Goal: Obtain resource: Download file/media

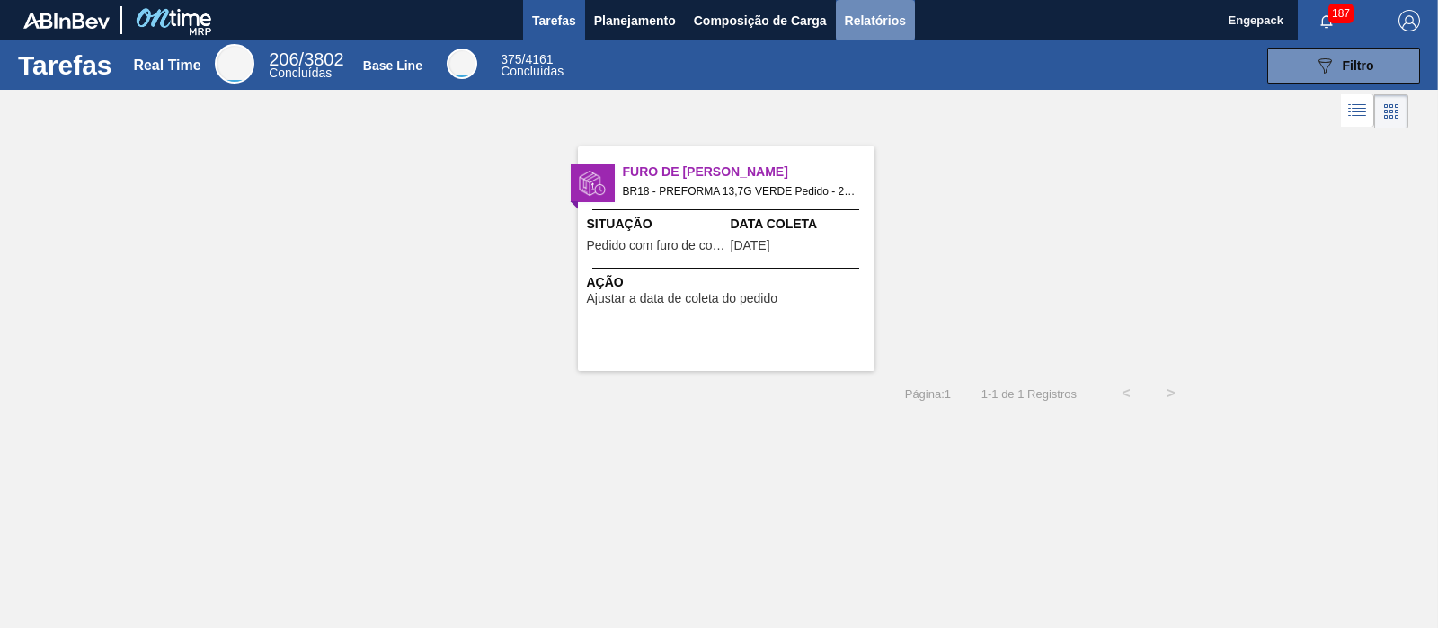
click at [888, 18] on span "Relatórios" at bounding box center [875, 21] width 61 height 22
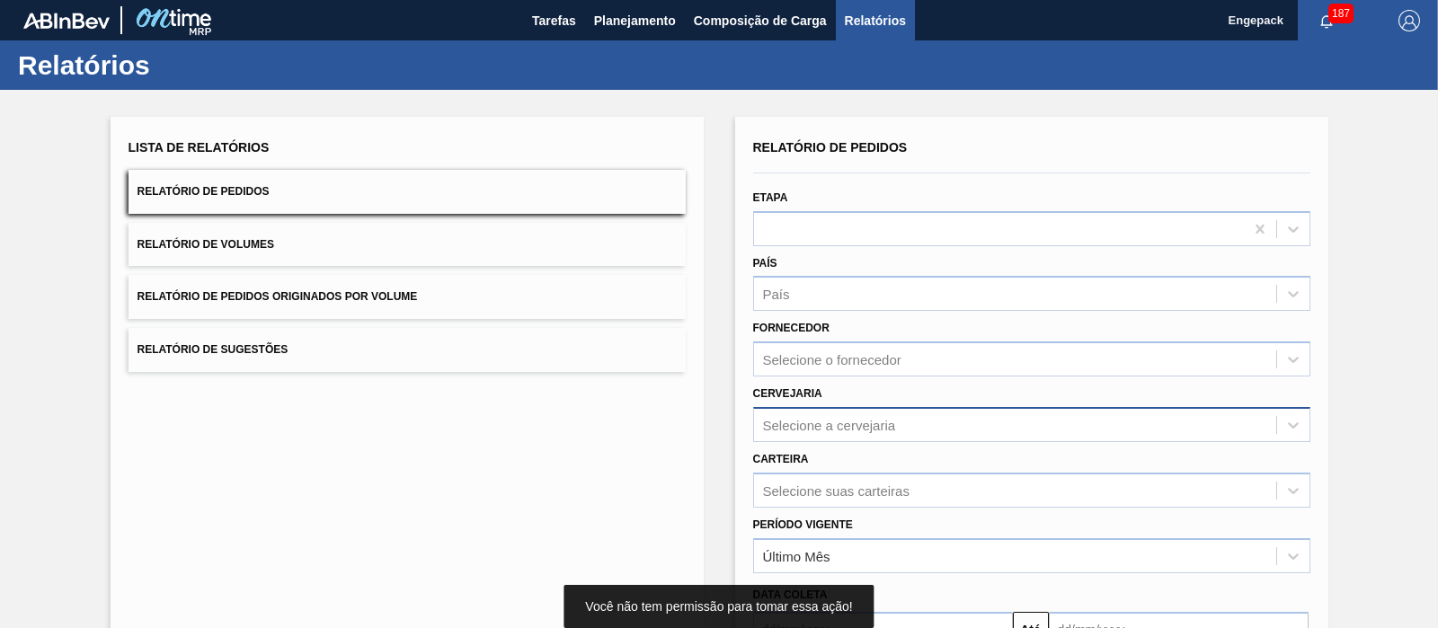
click at [791, 424] on div "Selecione a cervejaria" at bounding box center [1031, 424] width 557 height 35
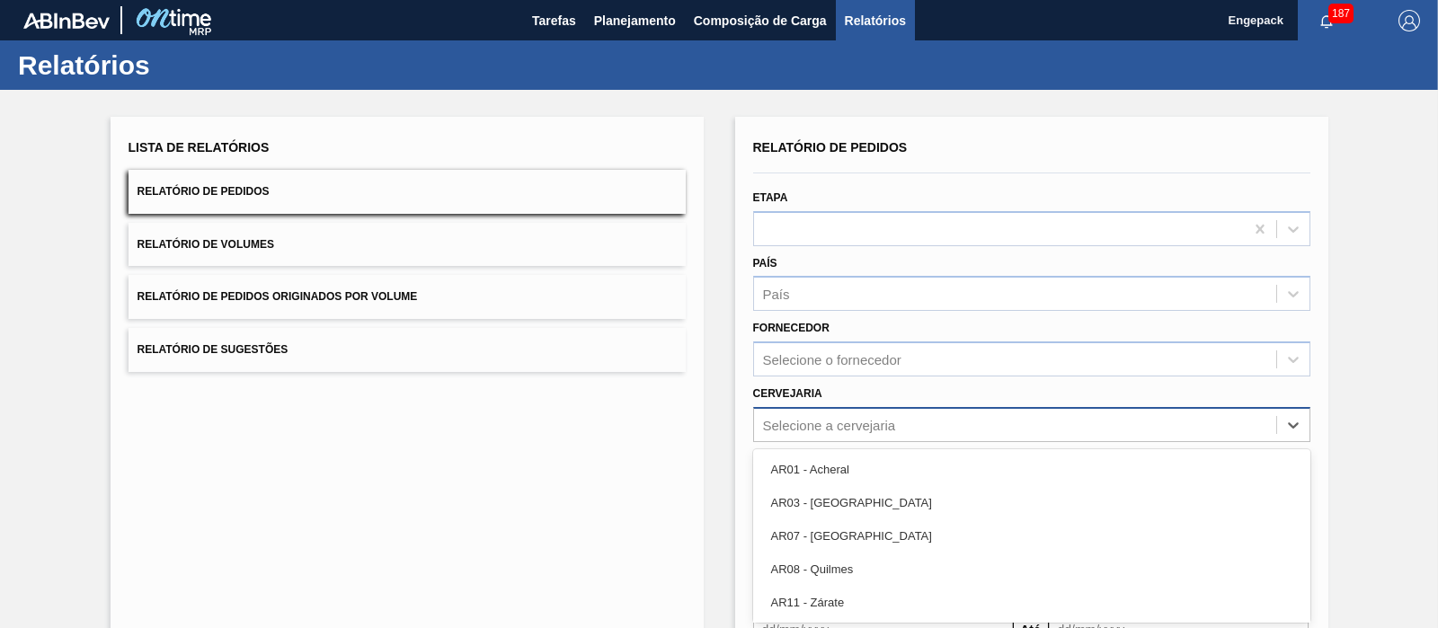
scroll to position [95, 0]
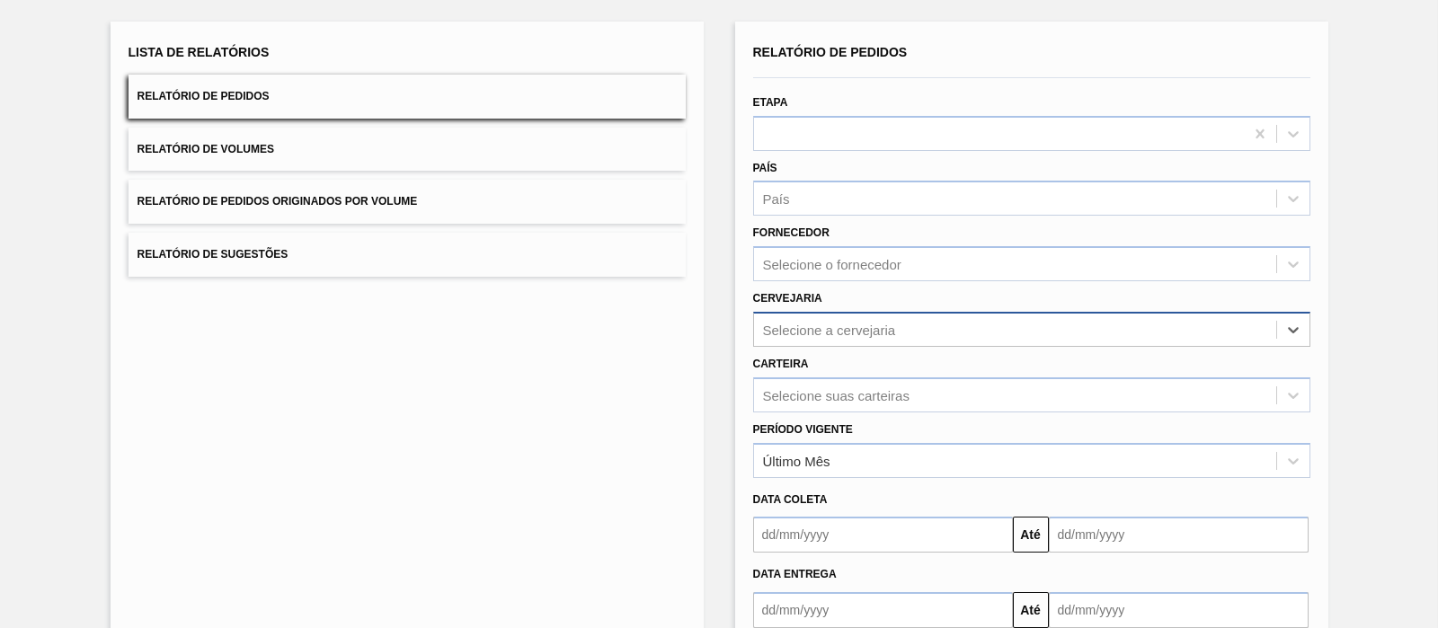
click at [844, 333] on div "Selecione a cervejaria" at bounding box center [829, 329] width 133 height 15
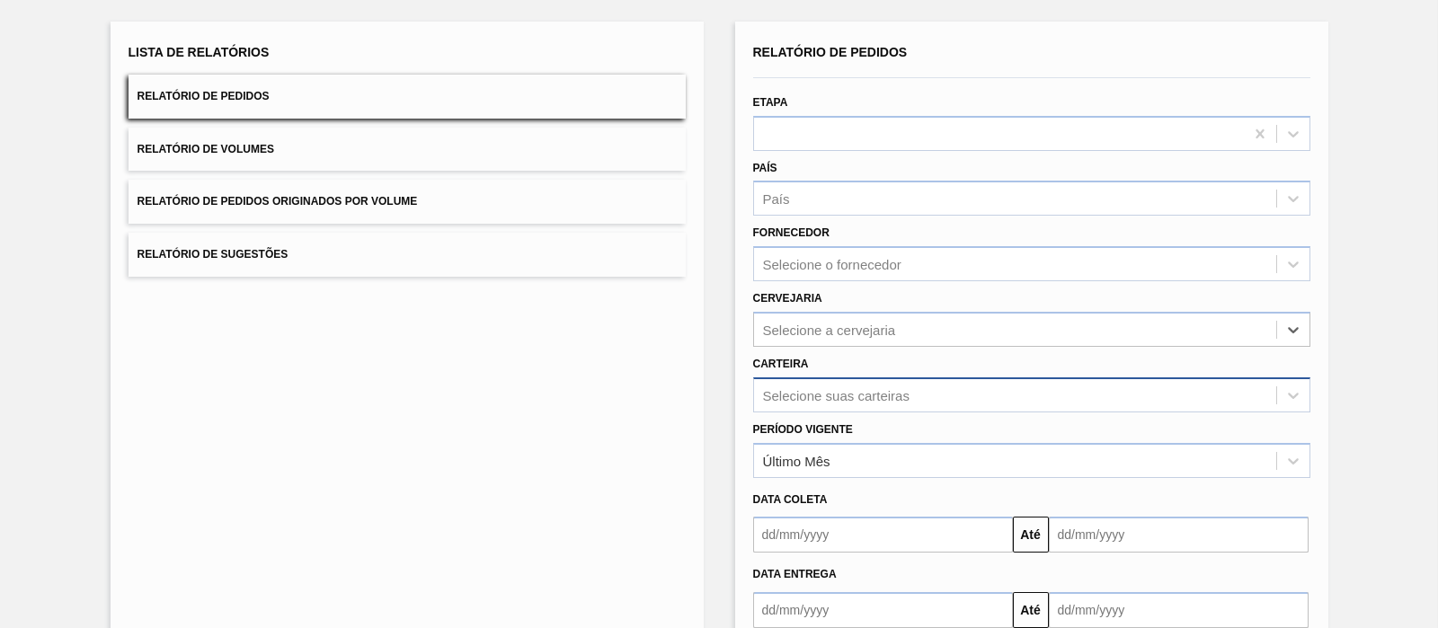
click at [836, 382] on div "Selecione suas carteiras" at bounding box center [1031, 395] width 557 height 35
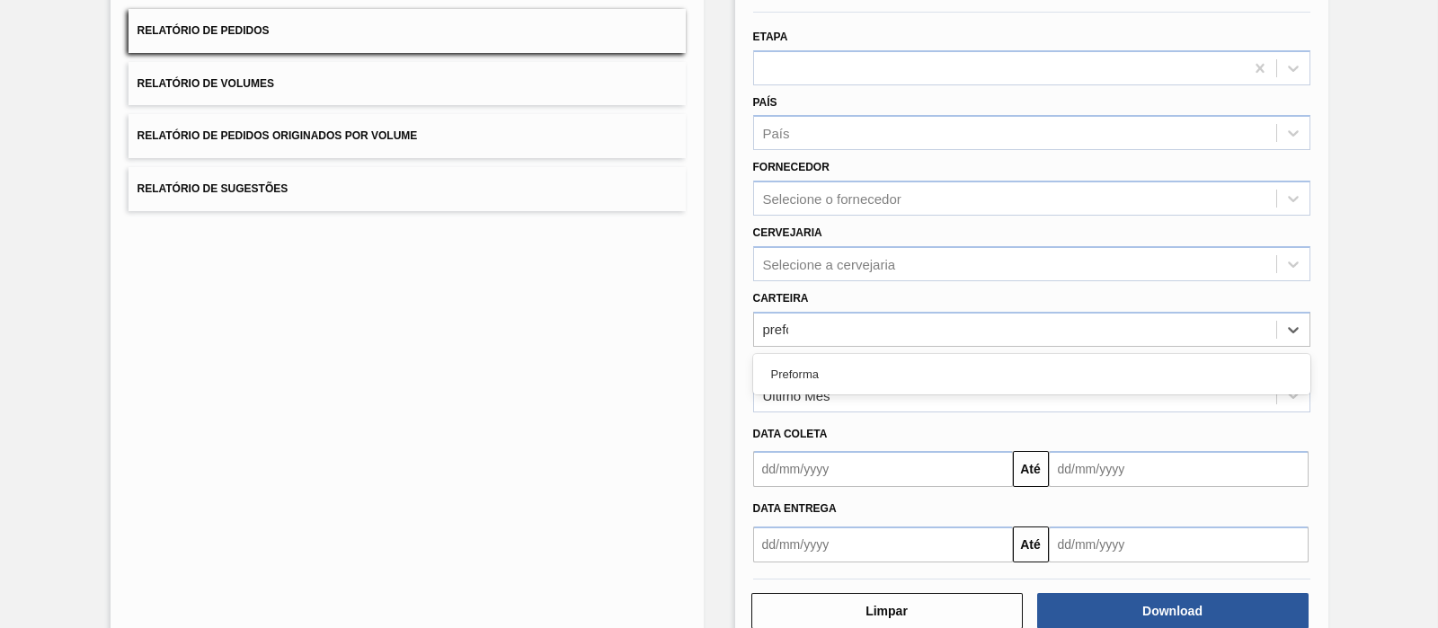
type input "prefor"
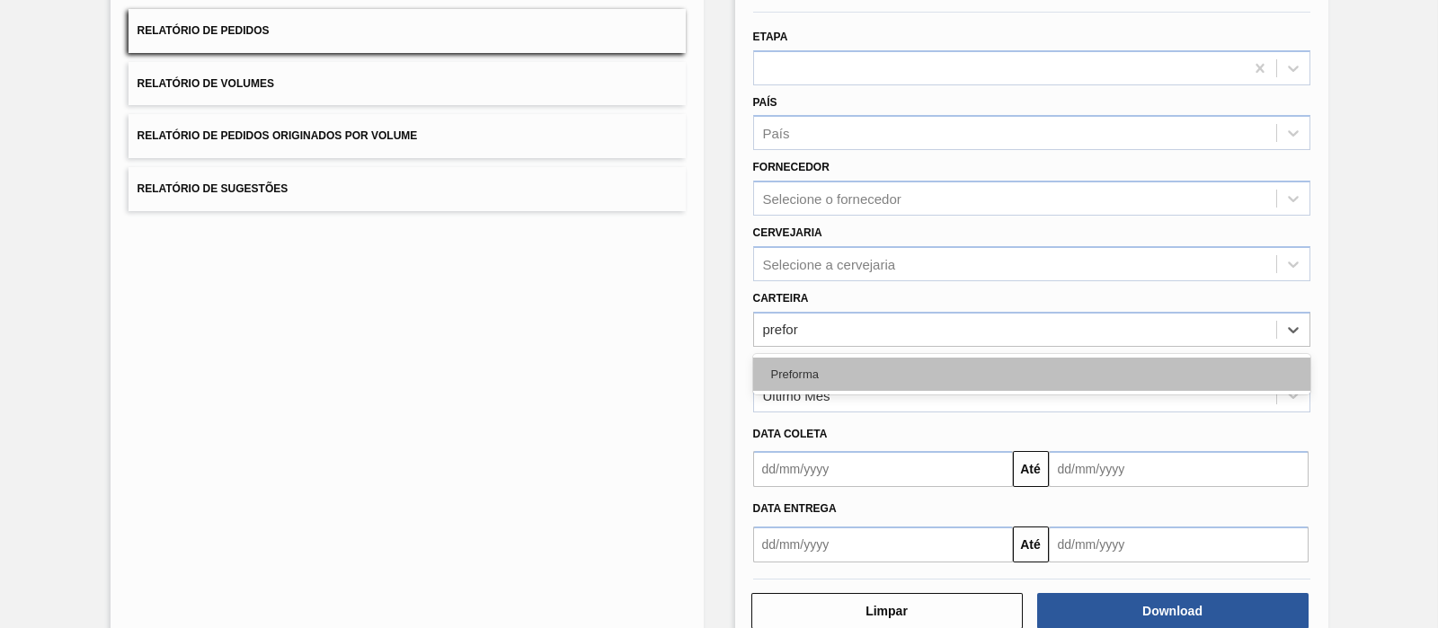
click at [880, 382] on div "Preforma" at bounding box center [1031, 374] width 557 height 33
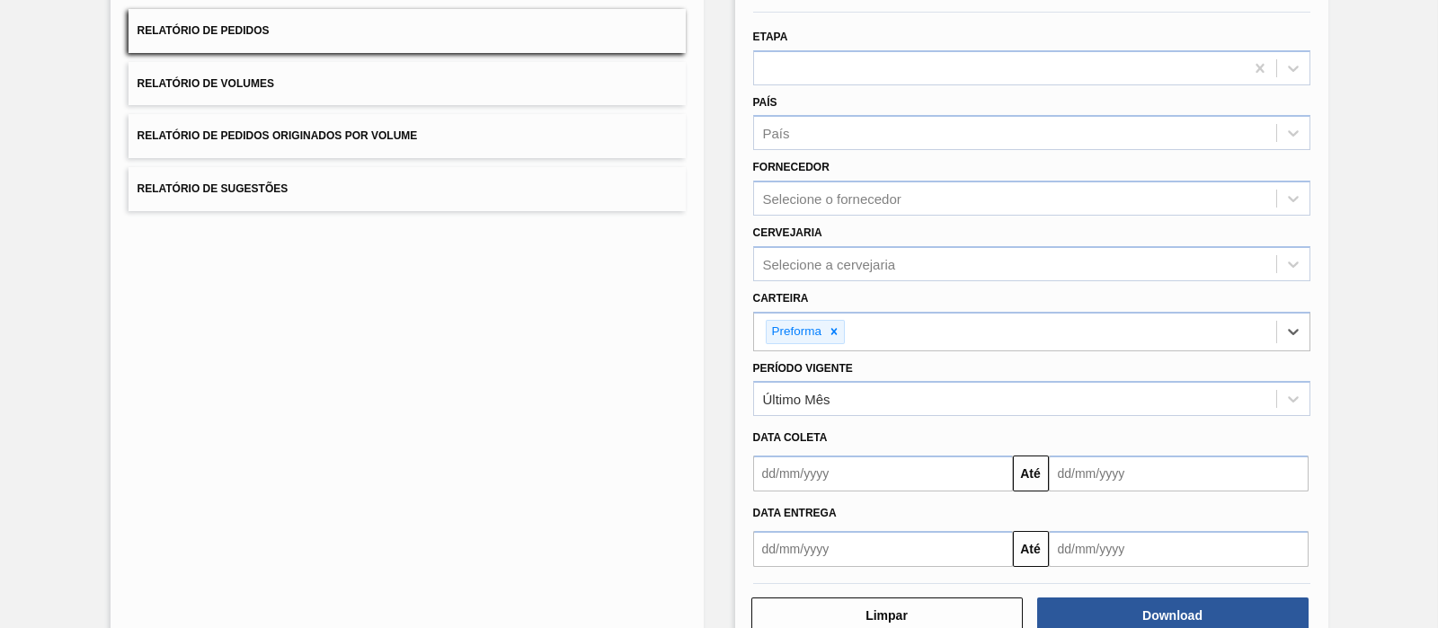
click at [767, 472] on input "text" at bounding box center [883, 474] width 260 height 36
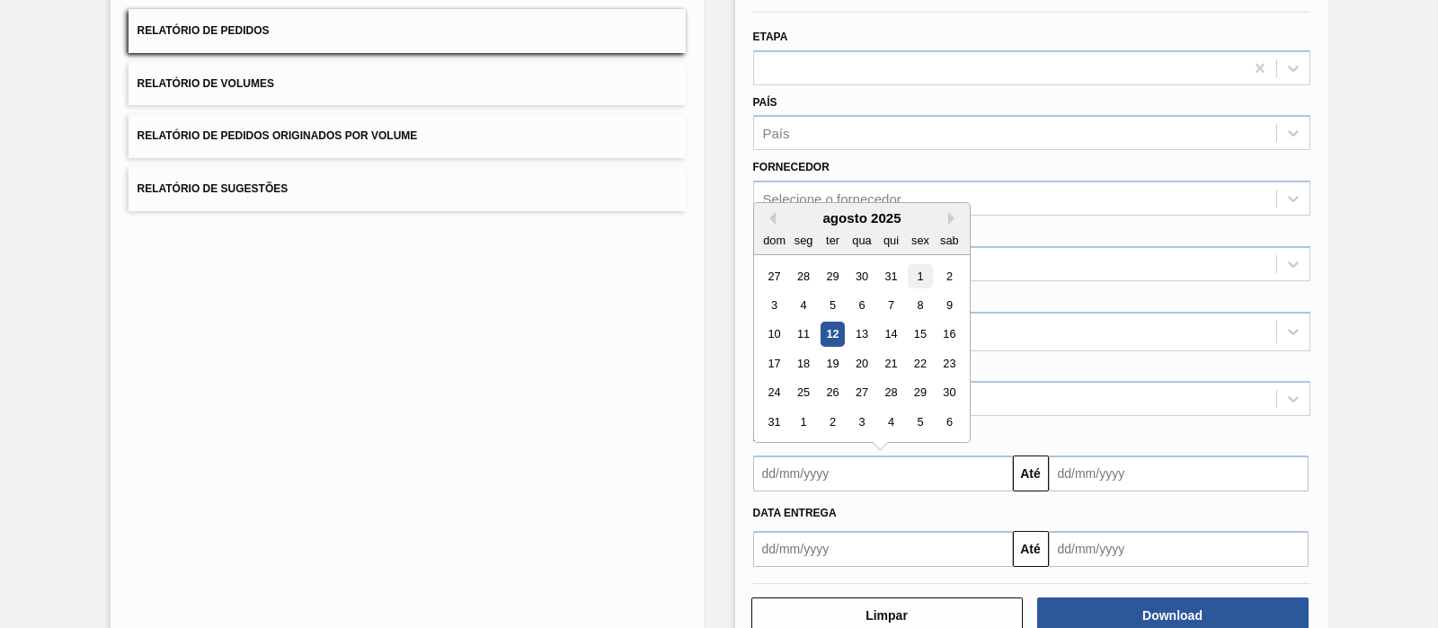
click at [913, 267] on div "1" at bounding box center [920, 276] width 24 height 24
type input "[DATE]"
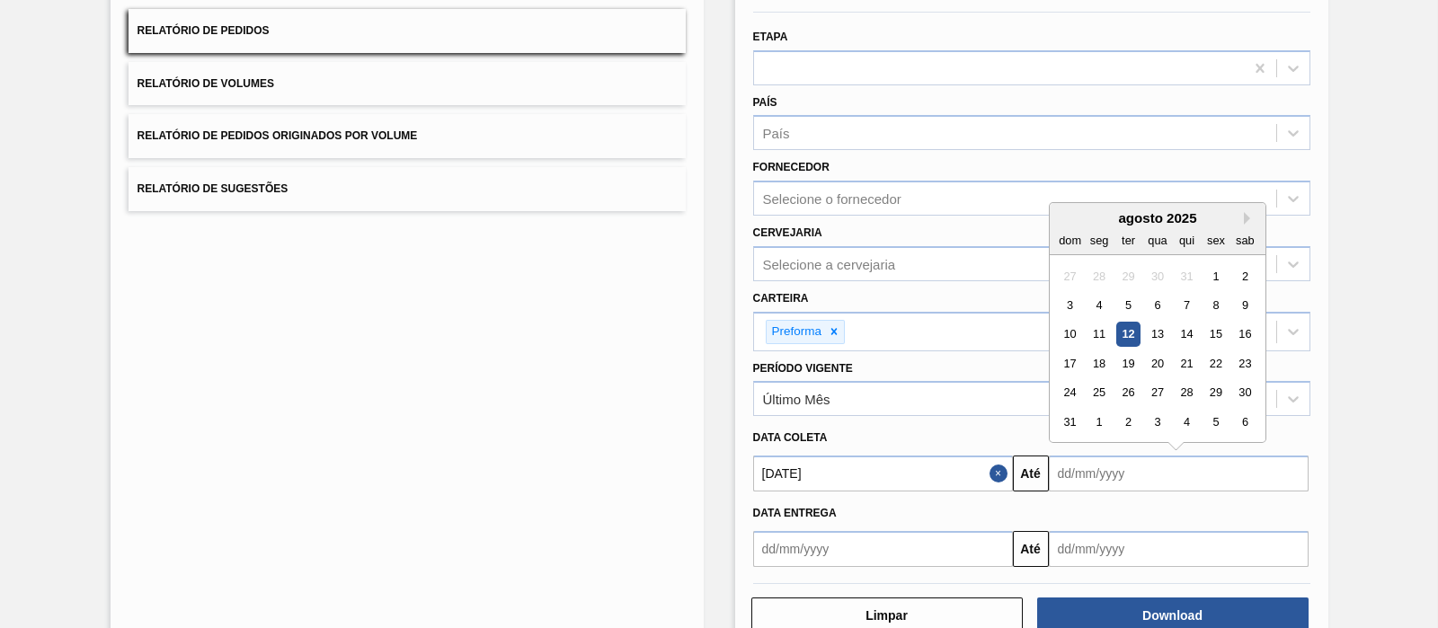
click at [1060, 458] on input "text" at bounding box center [1179, 474] width 260 height 36
click at [1074, 415] on div "31" at bounding box center [1070, 422] width 24 height 24
type input "[DATE]"
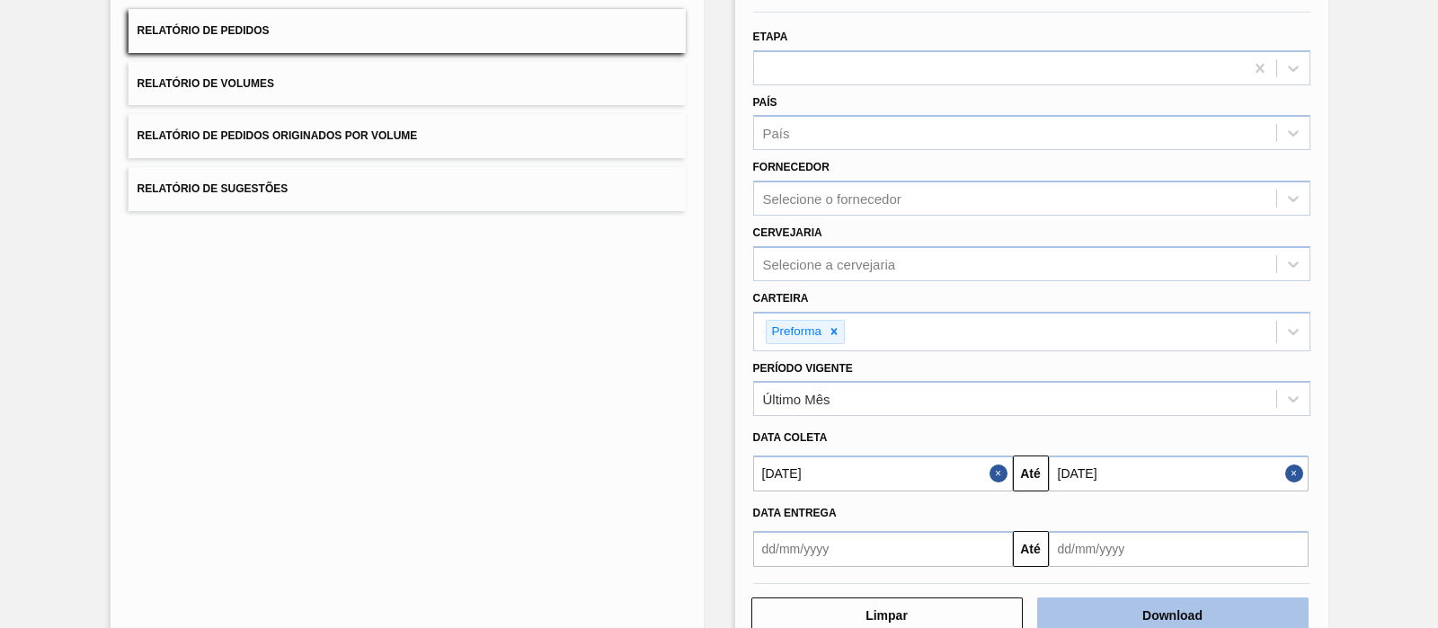
click at [1138, 609] on button "Download" at bounding box center [1172, 616] width 271 height 36
click at [580, 360] on div "Lista de Relatórios Relatório de Pedidos Relatório de Volumes Relatório de Pedi…" at bounding box center [407, 305] width 593 height 698
